Goal: Feedback & Contribution: Leave review/rating

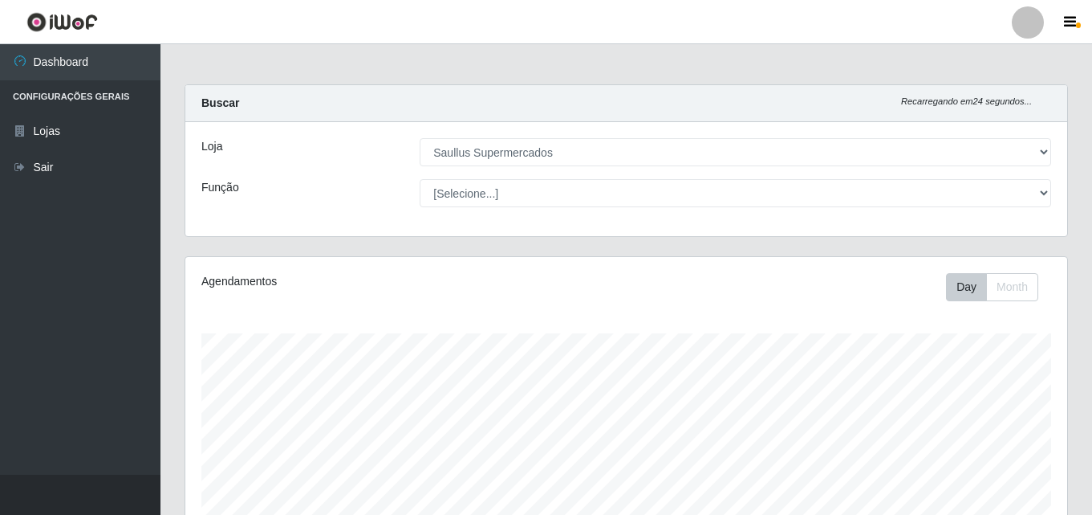
select select "423"
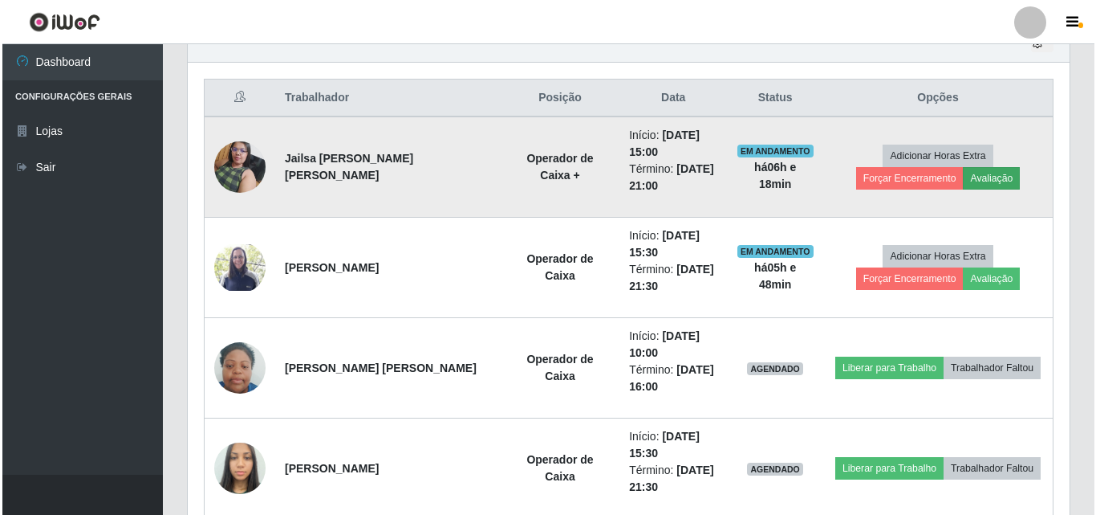
scroll to position [333, 882]
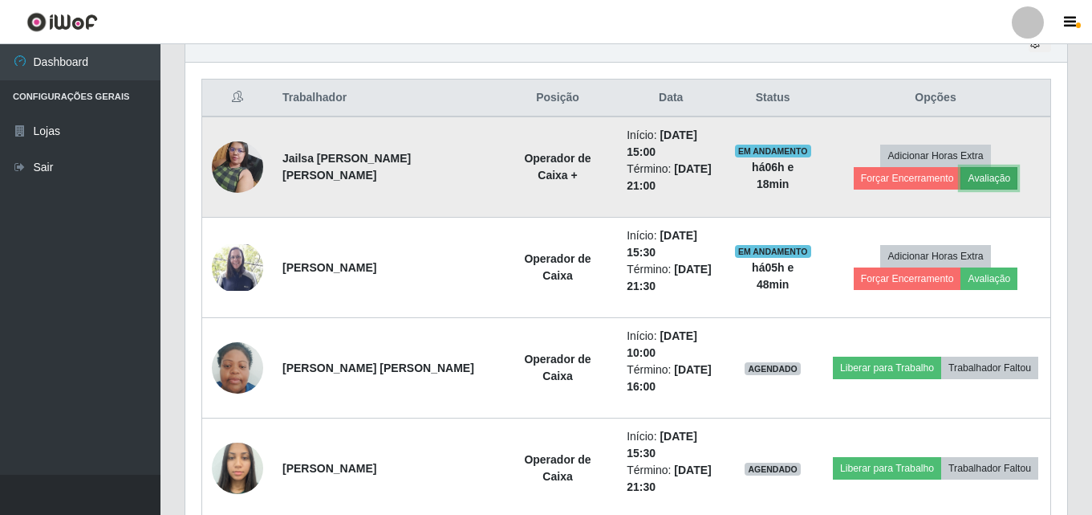
click at [961, 180] on button "Avaliação" at bounding box center [989, 178] width 57 height 22
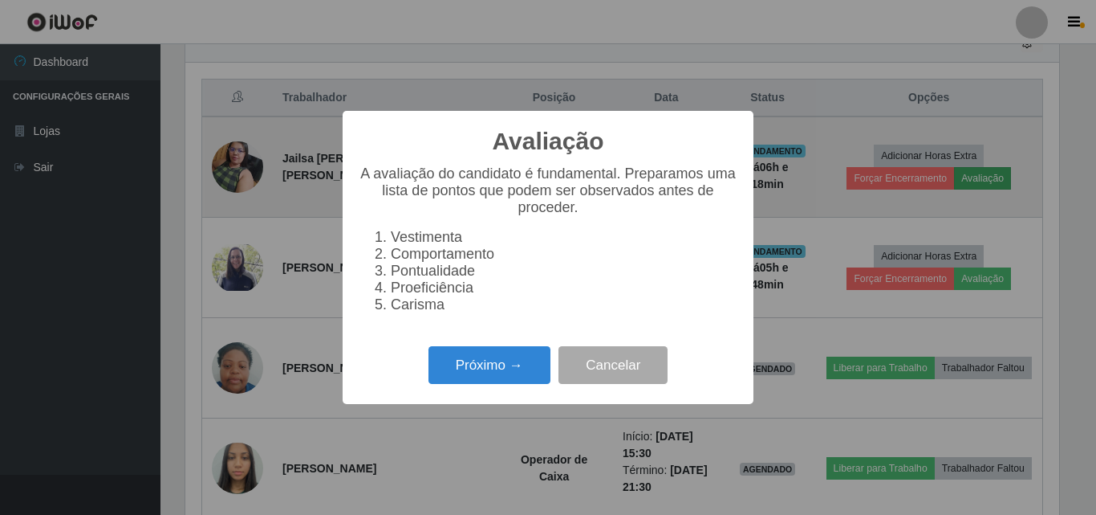
scroll to position [333, 874]
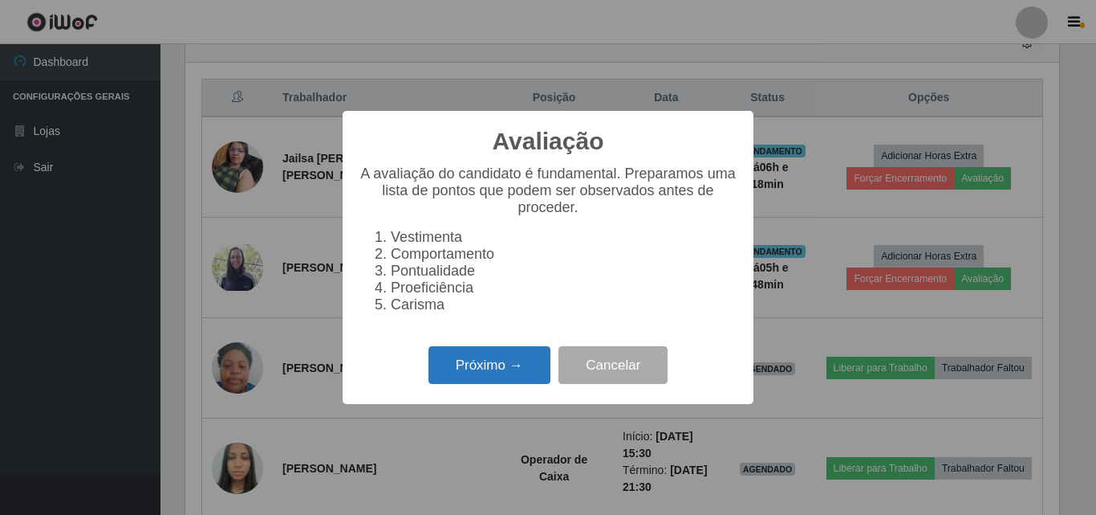
click at [437, 362] on button "Próximo →" at bounding box center [490, 365] width 122 height 38
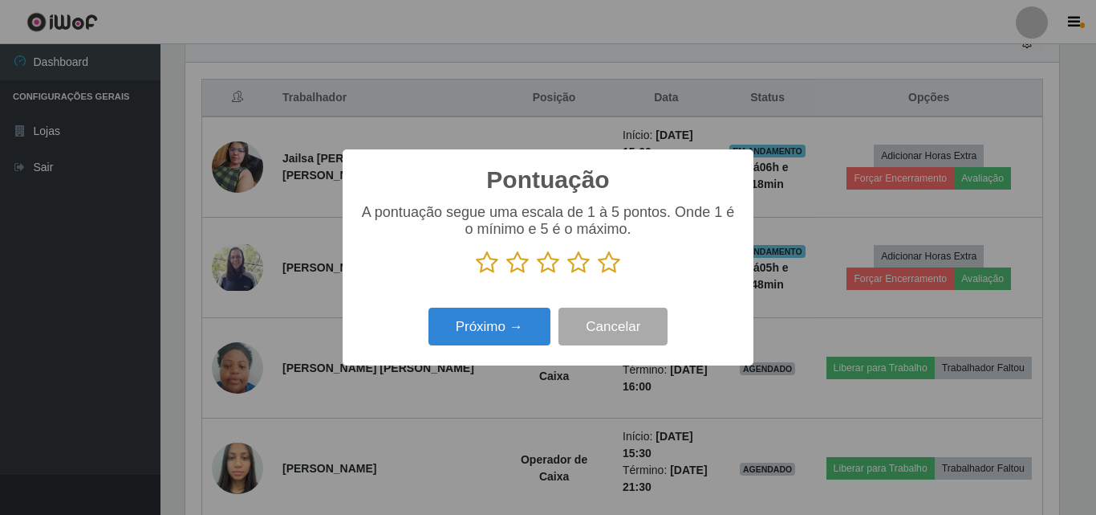
scroll to position [802363, 801822]
click at [607, 266] on icon at bounding box center [609, 262] width 22 height 24
click at [598, 275] on input "radio" at bounding box center [598, 275] width 0 height 0
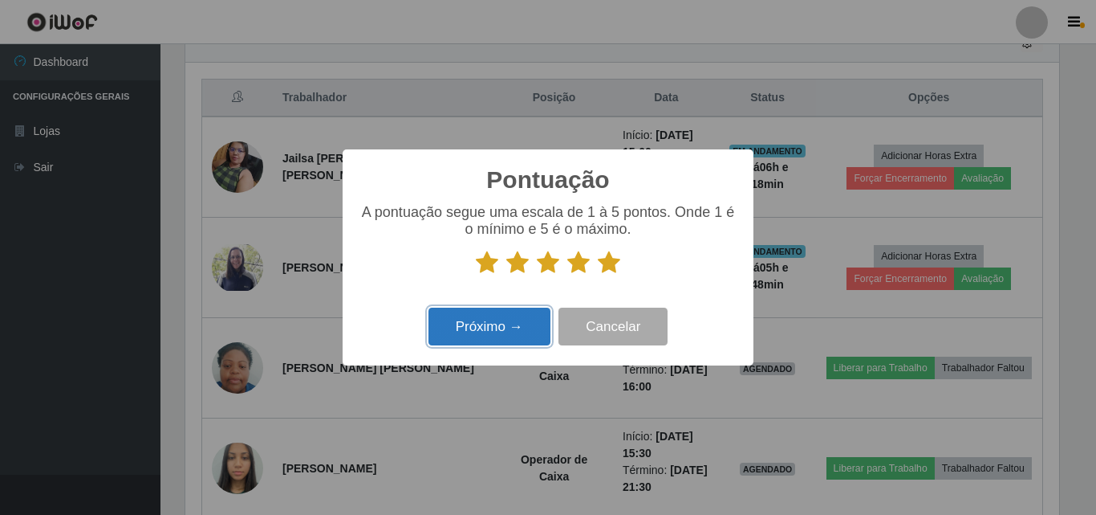
click at [507, 335] on button "Próximo →" at bounding box center [490, 326] width 122 height 38
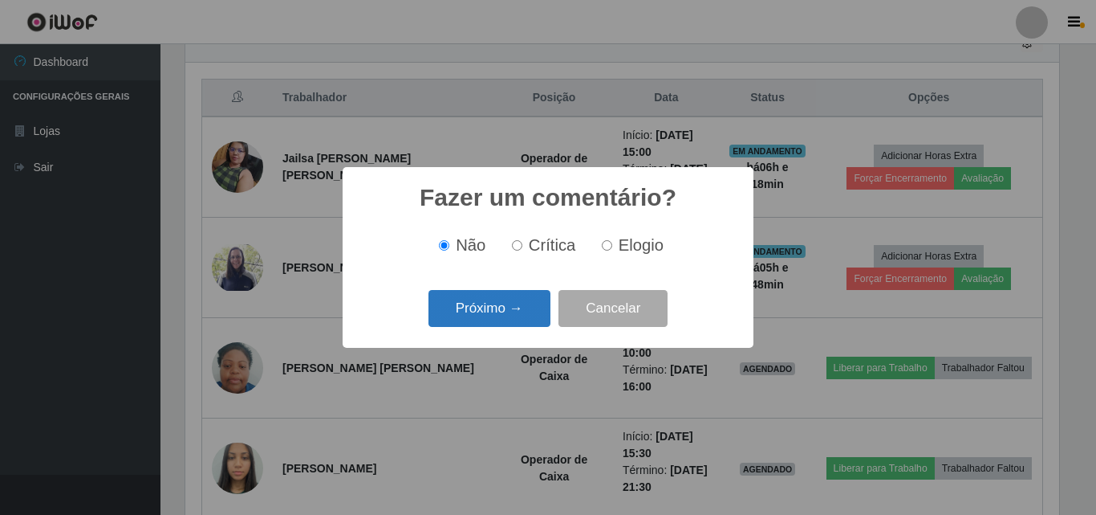
click at [501, 305] on button "Próximo →" at bounding box center [490, 309] width 122 height 38
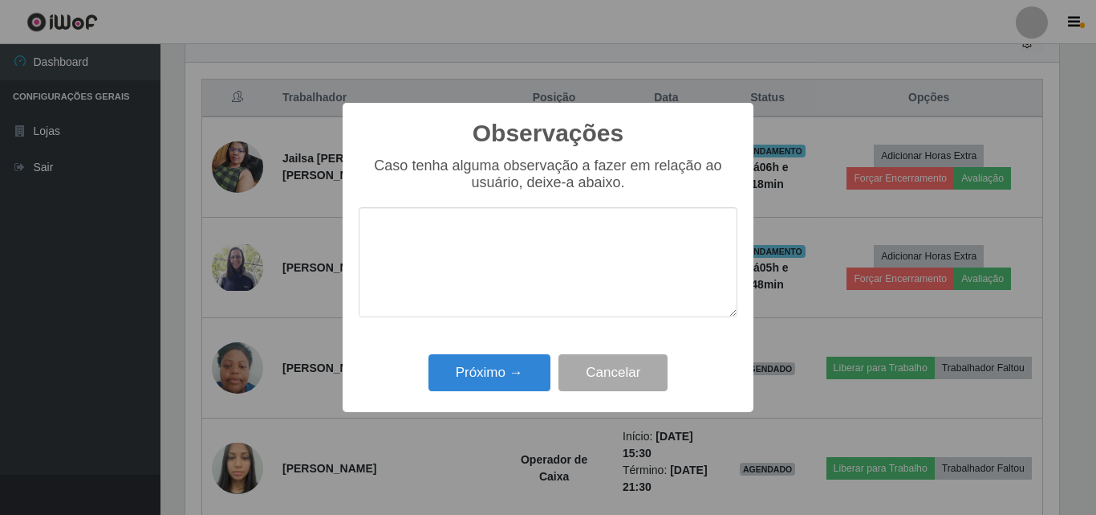
click at [508, 259] on textarea at bounding box center [548, 262] width 379 height 110
drag, startPoint x: 512, startPoint y: 241, endPoint x: 366, endPoint y: 255, distance: 146.8
click at [366, 255] on textarea "Otima profissional" at bounding box center [548, 262] width 379 height 110
type textarea "Otima profissional"
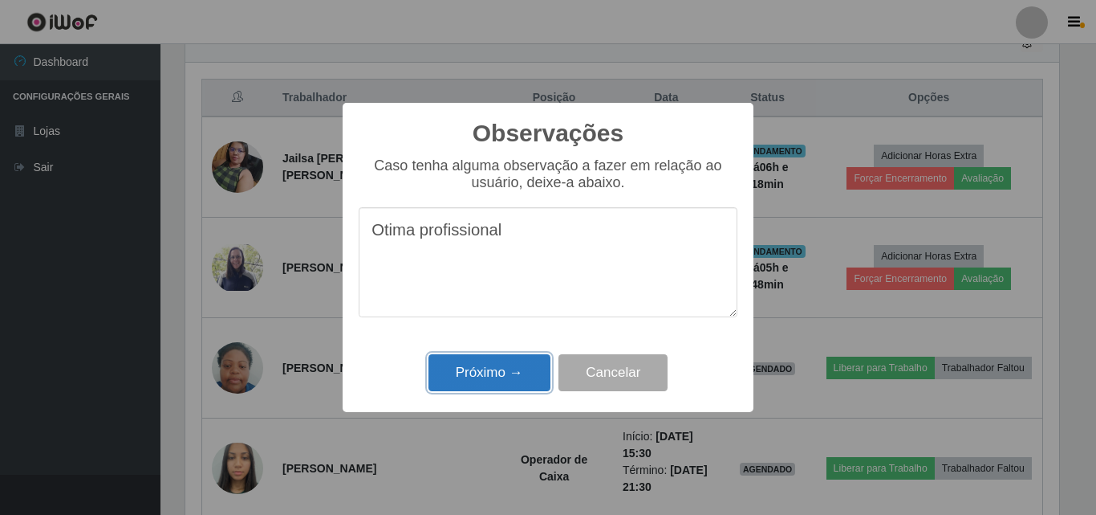
click at [491, 378] on button "Próximo →" at bounding box center [490, 373] width 122 height 38
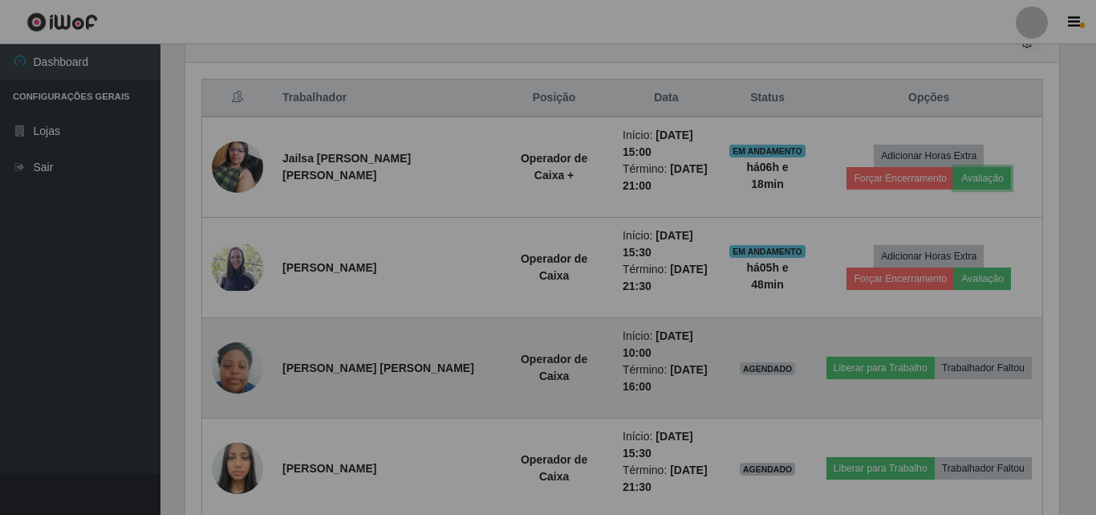
scroll to position [333, 882]
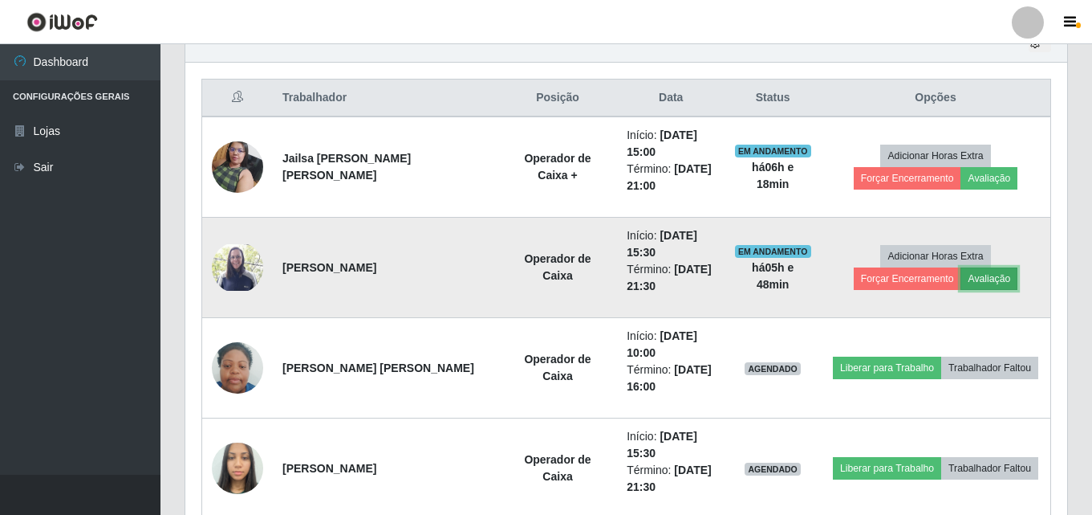
click at [961, 284] on button "Avaliação" at bounding box center [989, 278] width 57 height 22
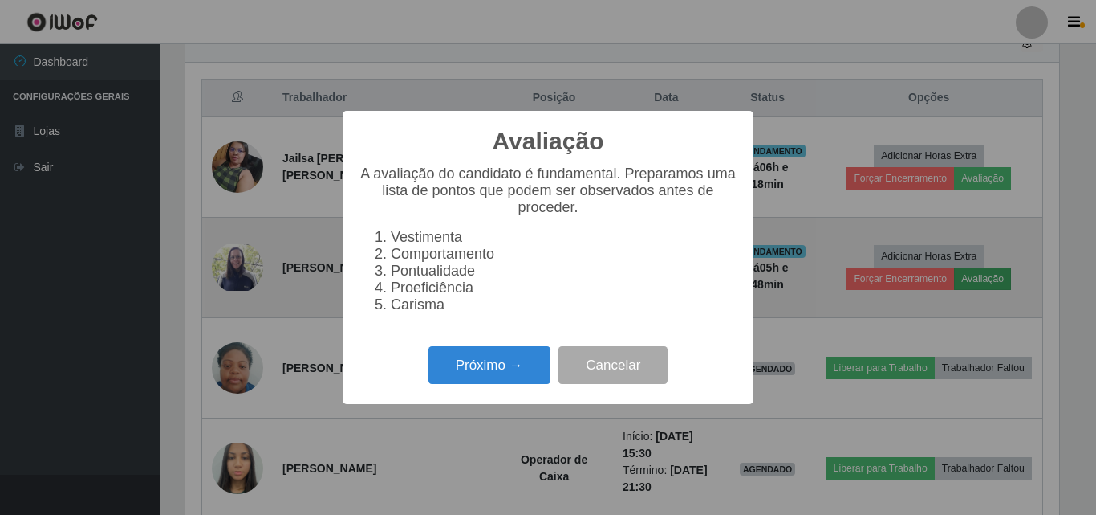
scroll to position [333, 874]
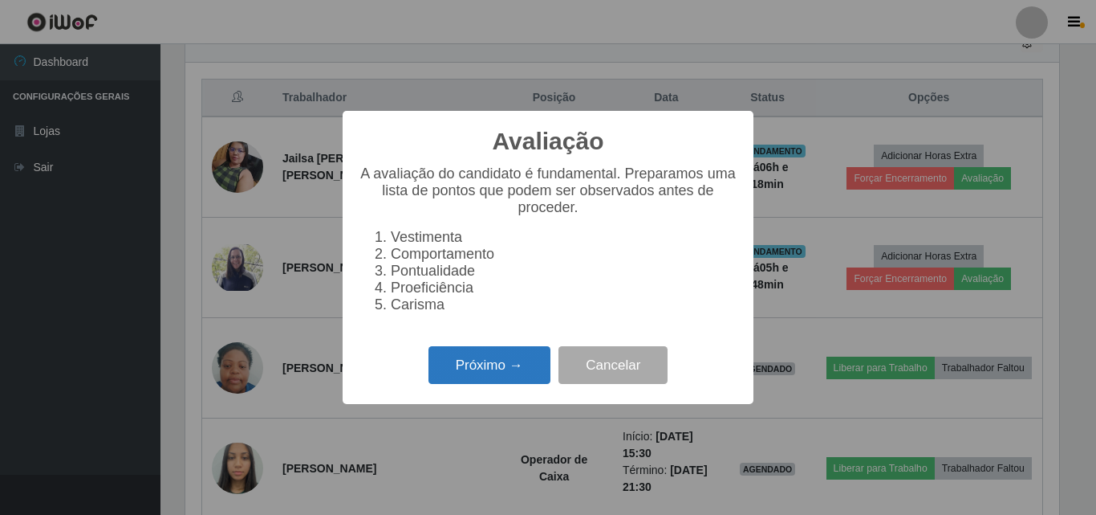
click at [498, 373] on button "Próximo →" at bounding box center [490, 365] width 122 height 38
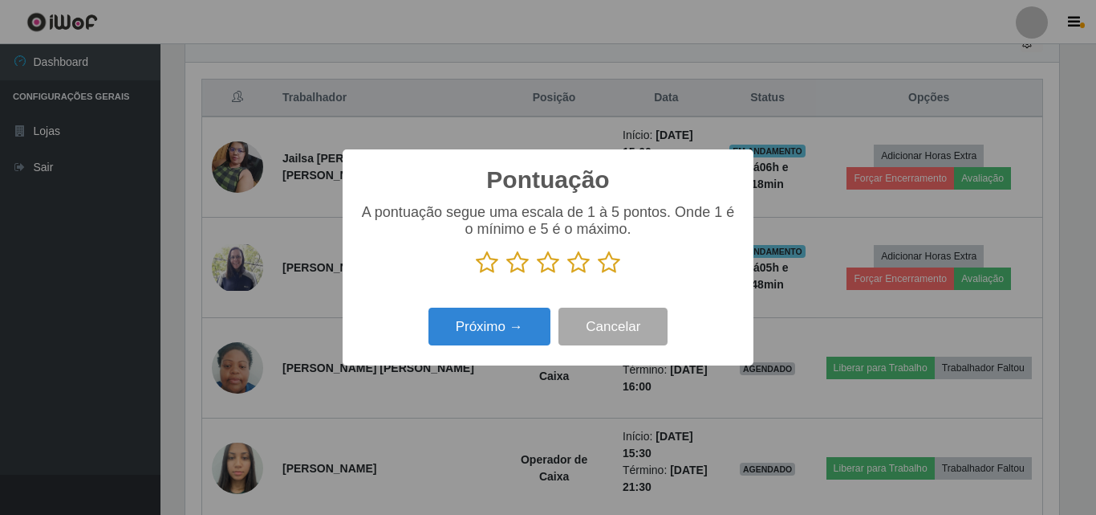
scroll to position [802363, 801822]
click at [604, 266] on icon at bounding box center [609, 262] width 22 height 24
click at [598, 275] on input "radio" at bounding box center [598, 275] width 0 height 0
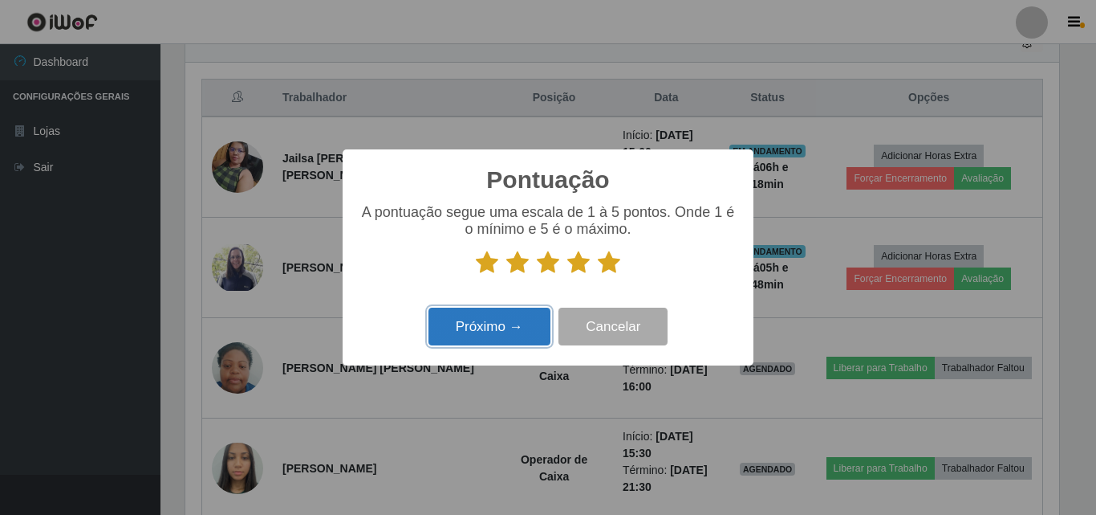
click at [543, 311] on button "Próximo →" at bounding box center [490, 326] width 122 height 38
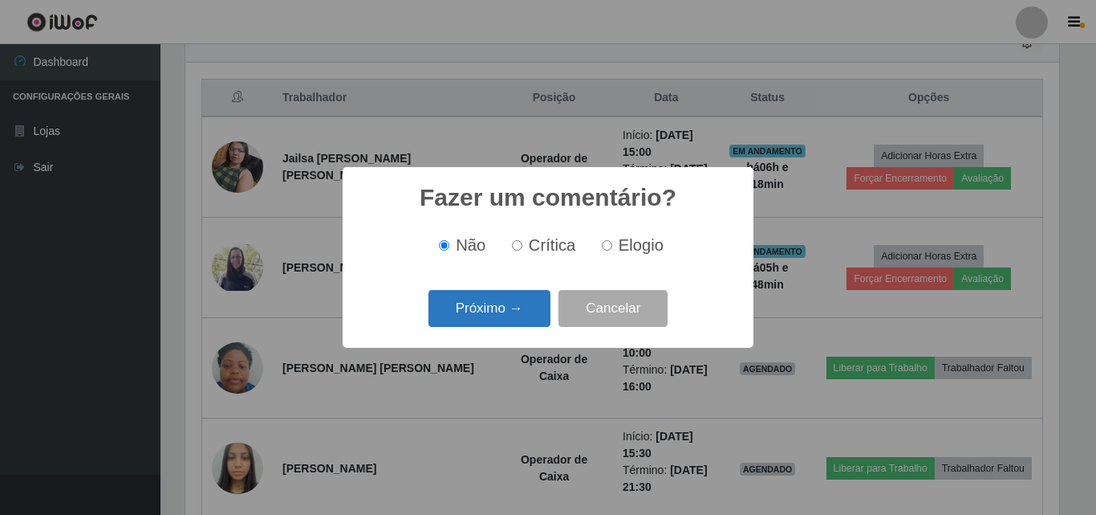
click at [534, 299] on button "Próximo →" at bounding box center [490, 309] width 122 height 38
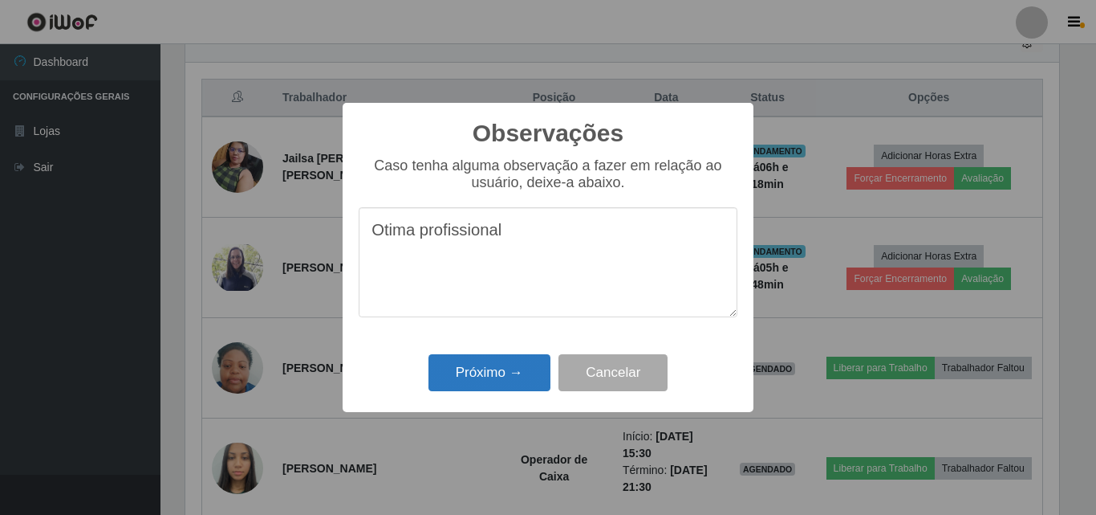
type textarea "Otima profissional"
click at [519, 360] on button "Próximo →" at bounding box center [490, 373] width 122 height 38
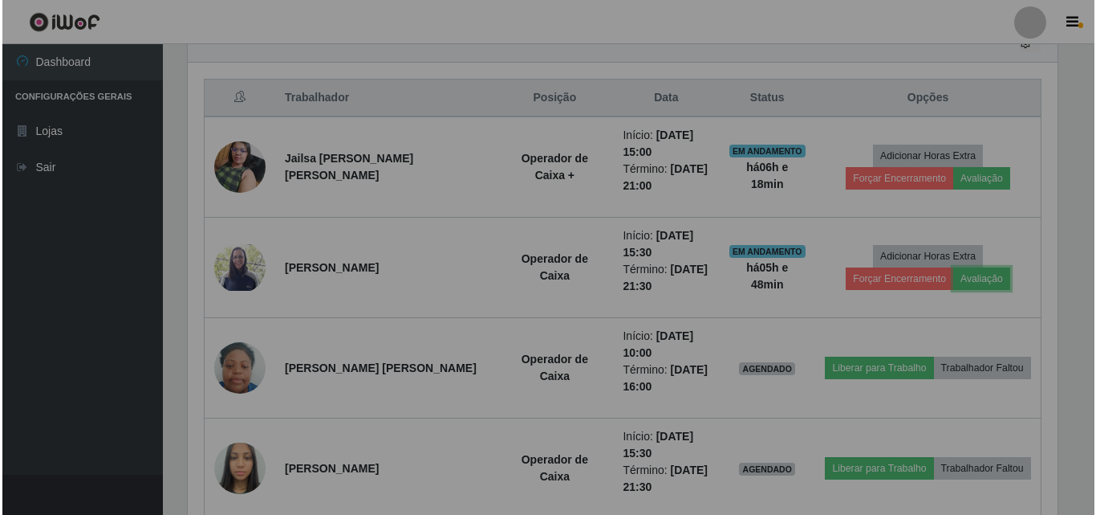
scroll to position [333, 882]
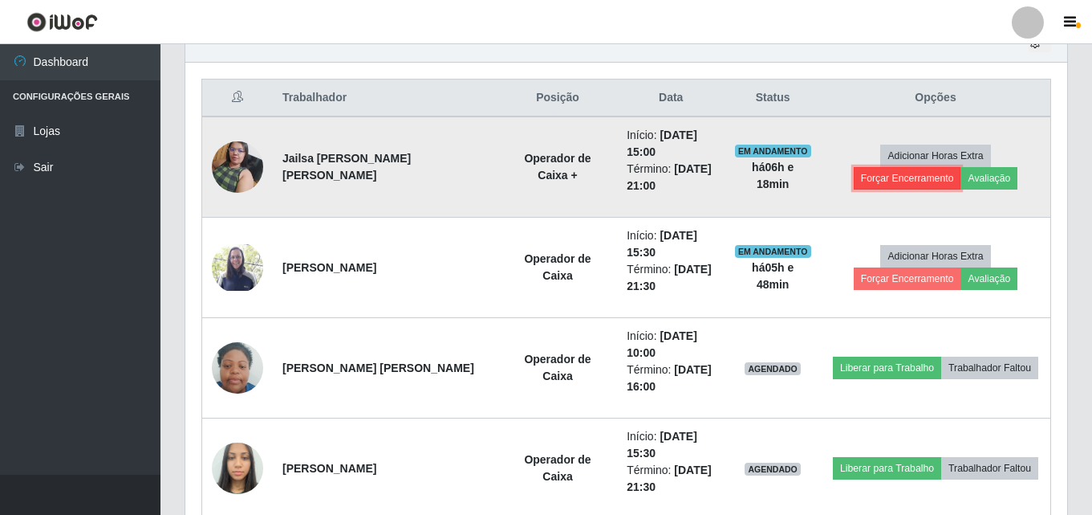
click at [962, 167] on button "Forçar Encerramento" at bounding box center [908, 178] width 108 height 22
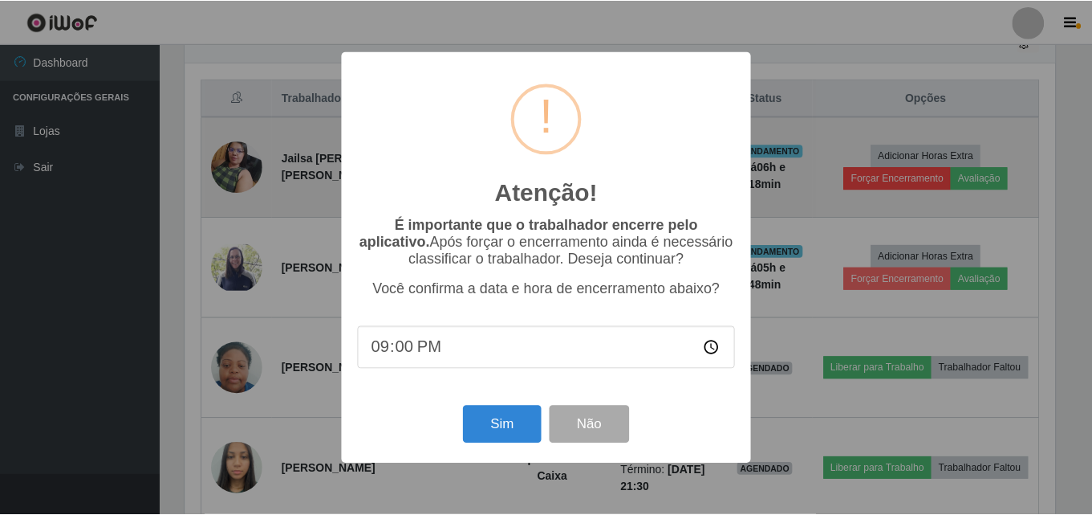
scroll to position [333, 874]
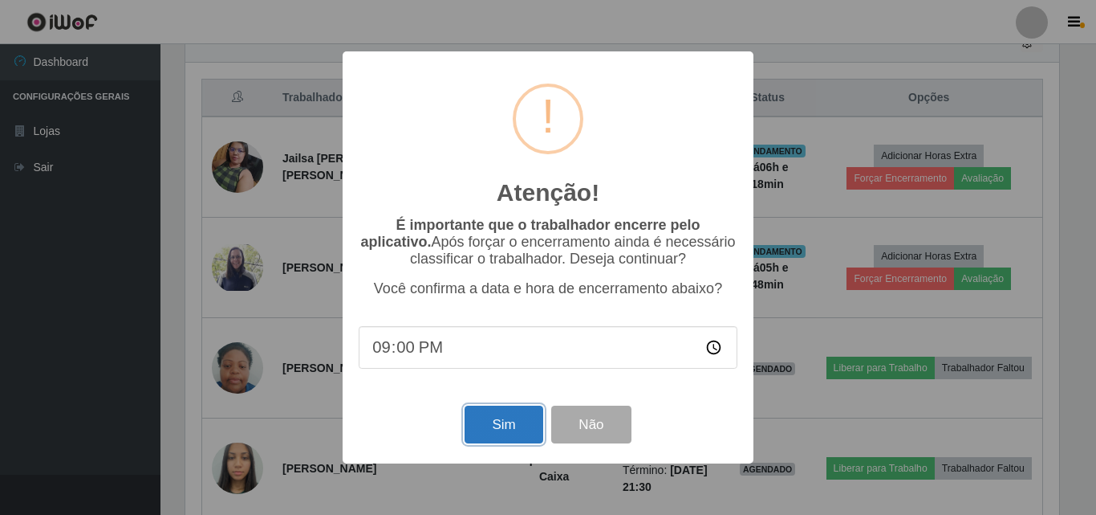
click at [507, 421] on button "Sim" at bounding box center [504, 424] width 78 height 38
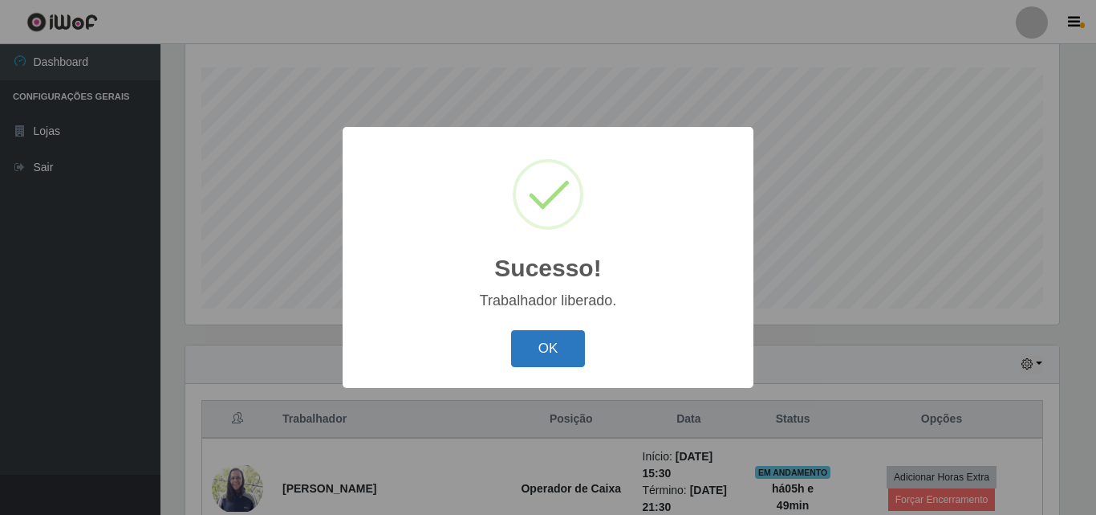
click at [567, 340] on button "OK" at bounding box center [548, 349] width 75 height 38
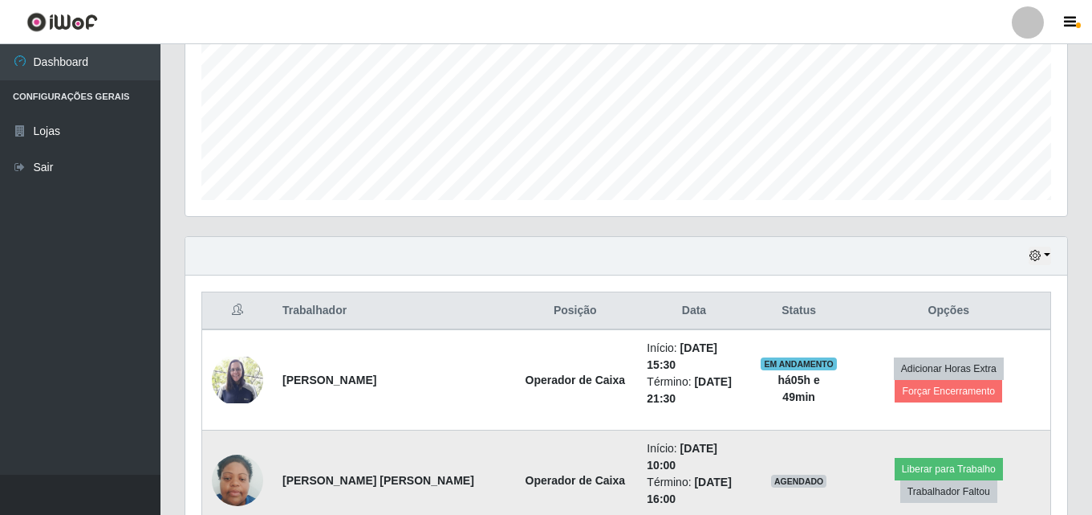
scroll to position [587, 0]
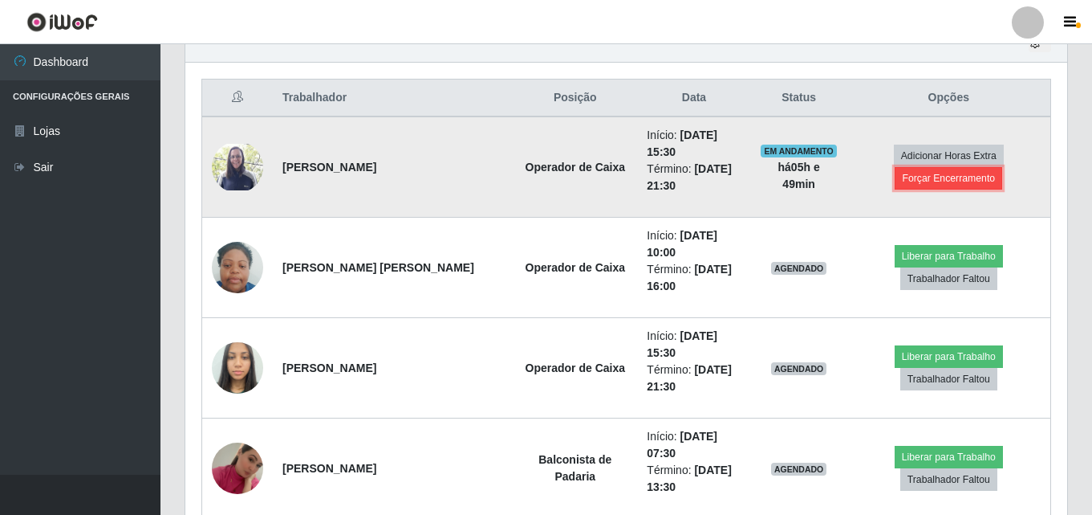
click at [905, 185] on button "Forçar Encerramento" at bounding box center [949, 178] width 108 height 22
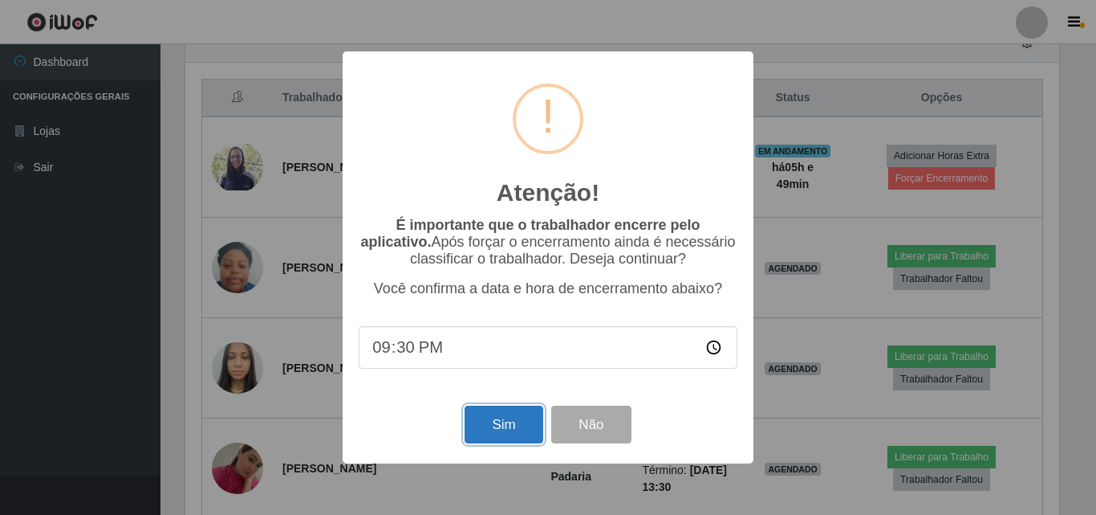
click at [524, 418] on button "Sim" at bounding box center [504, 424] width 78 height 38
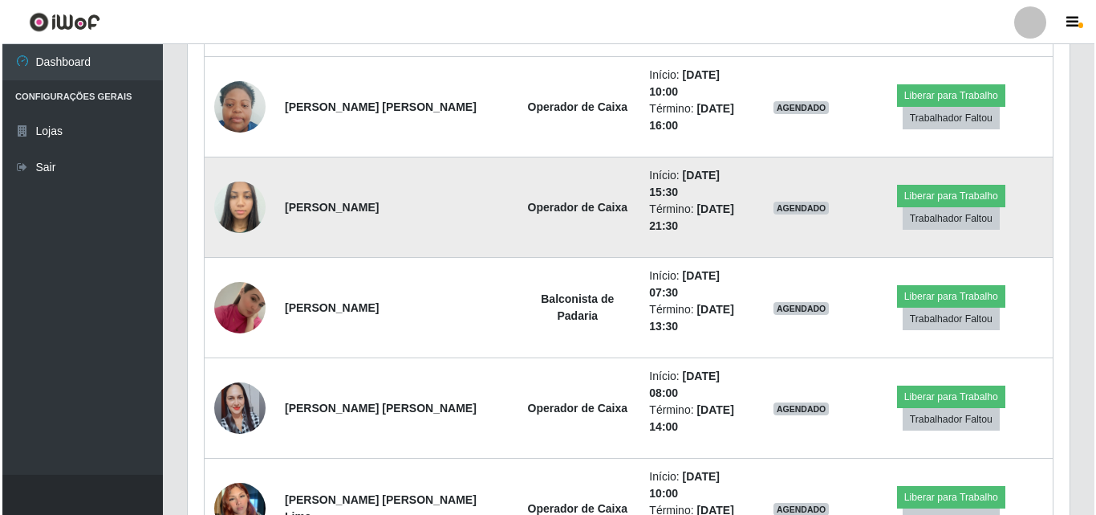
scroll to position [0, 0]
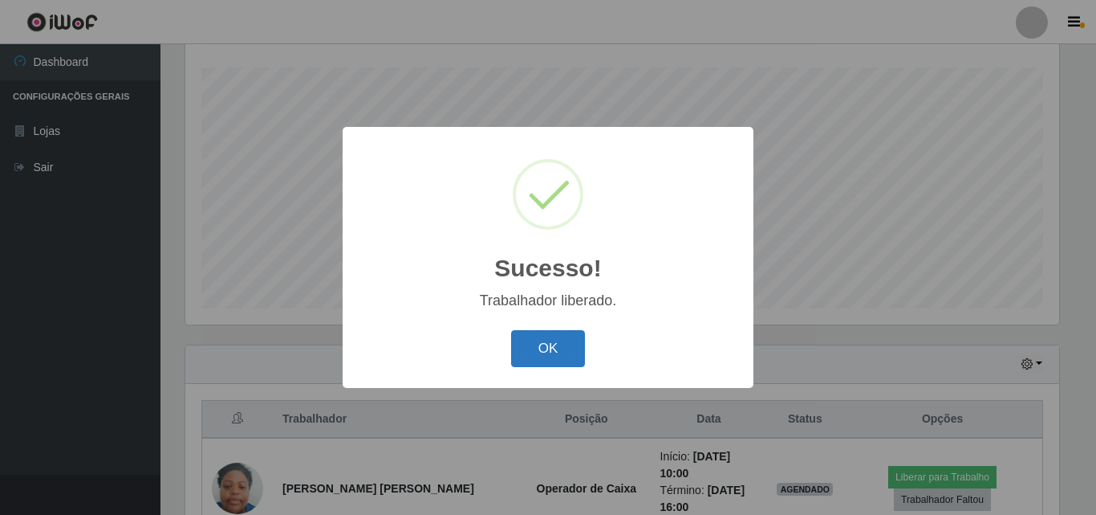
click at [559, 341] on button "OK" at bounding box center [548, 349] width 75 height 38
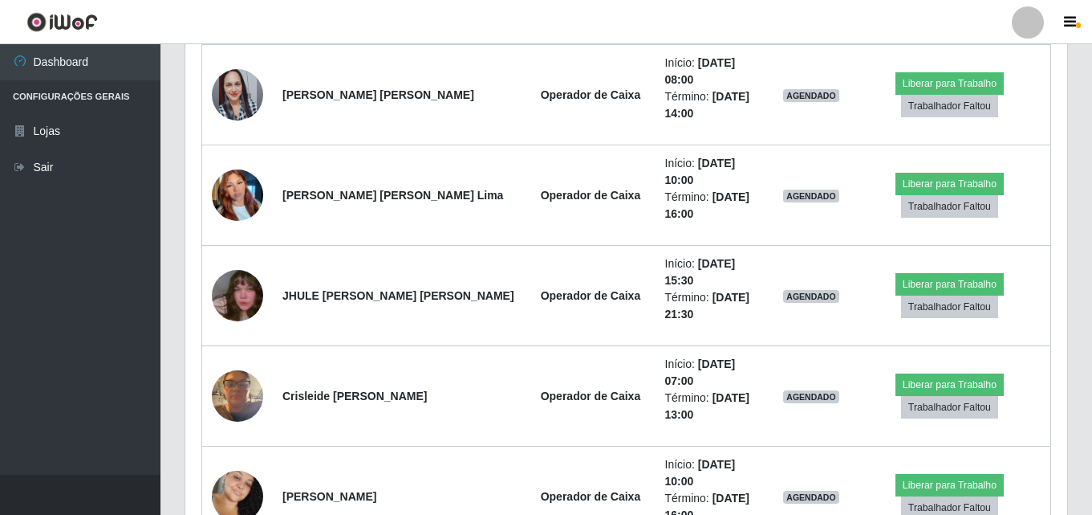
scroll to position [988, 0]
